Goal: Transaction & Acquisition: Obtain resource

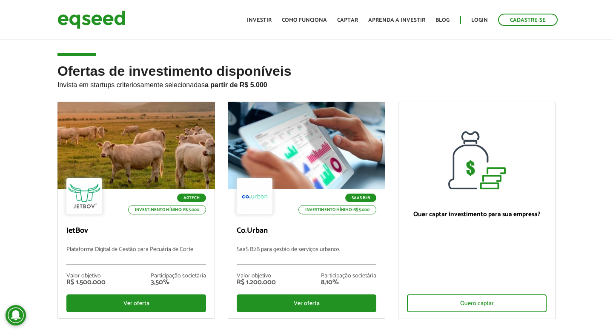
scroll to position [30, 0]
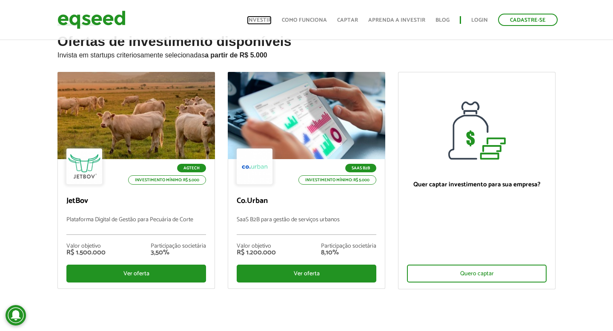
click at [267, 22] on link "Investir" at bounding box center [259, 20] width 25 height 6
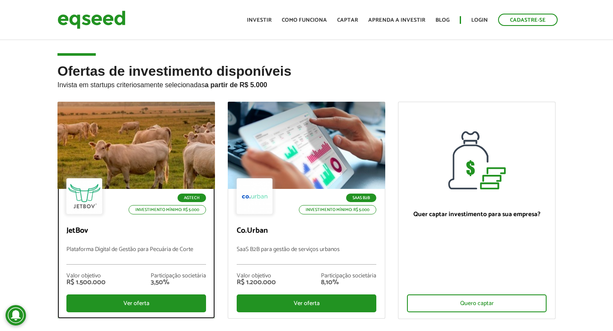
click at [124, 157] on div at bounding box center [136, 145] width 189 height 105
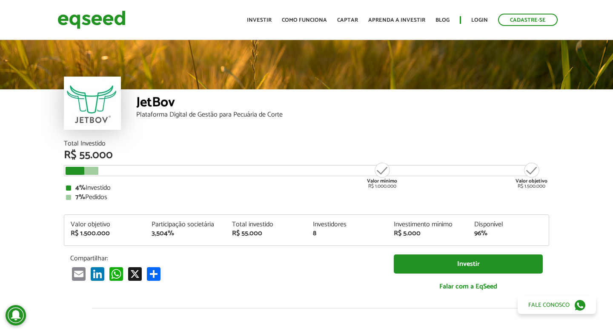
scroll to position [986, 0]
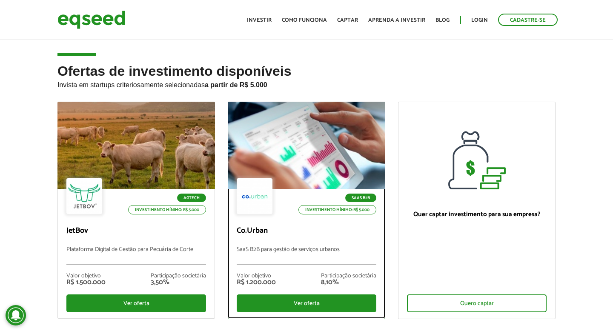
click at [307, 126] on div at bounding box center [306, 145] width 189 height 105
